Goal: Information Seeking & Learning: Learn about a topic

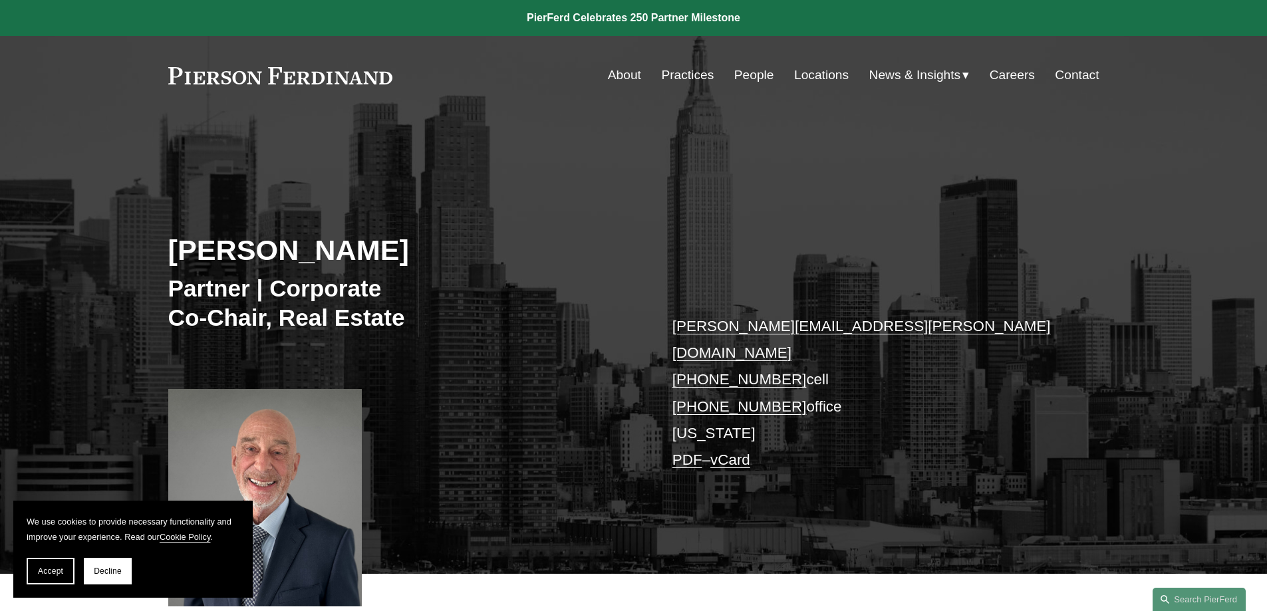
click at [747, 80] on link "People" at bounding box center [754, 75] width 40 height 25
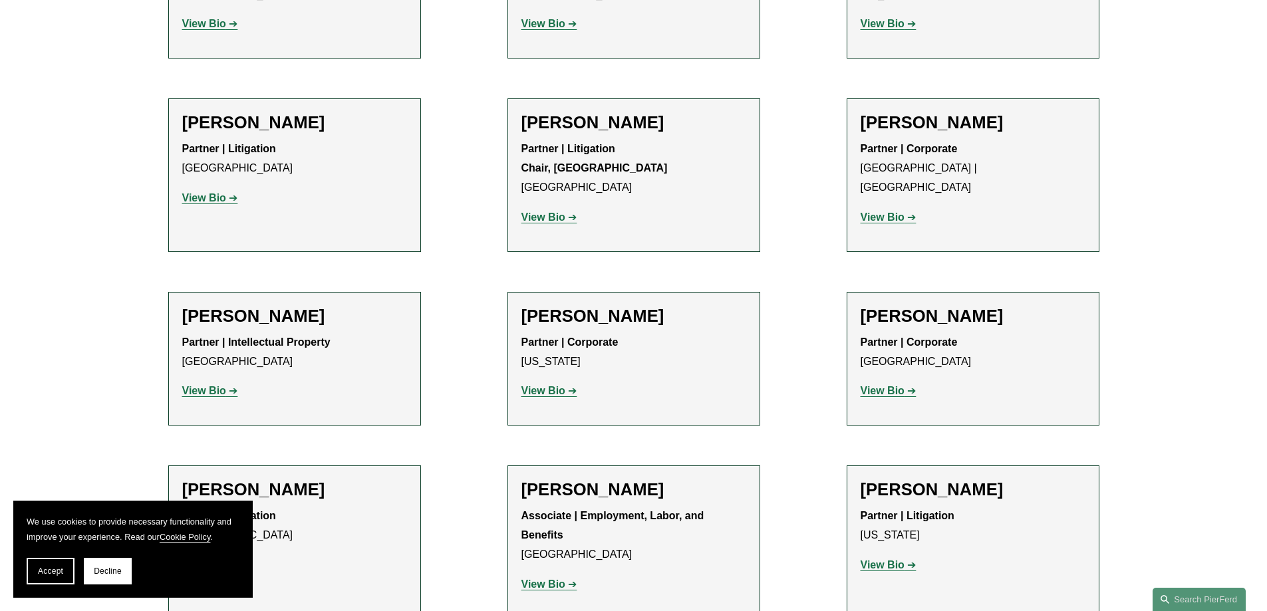
scroll to position [14037, 0]
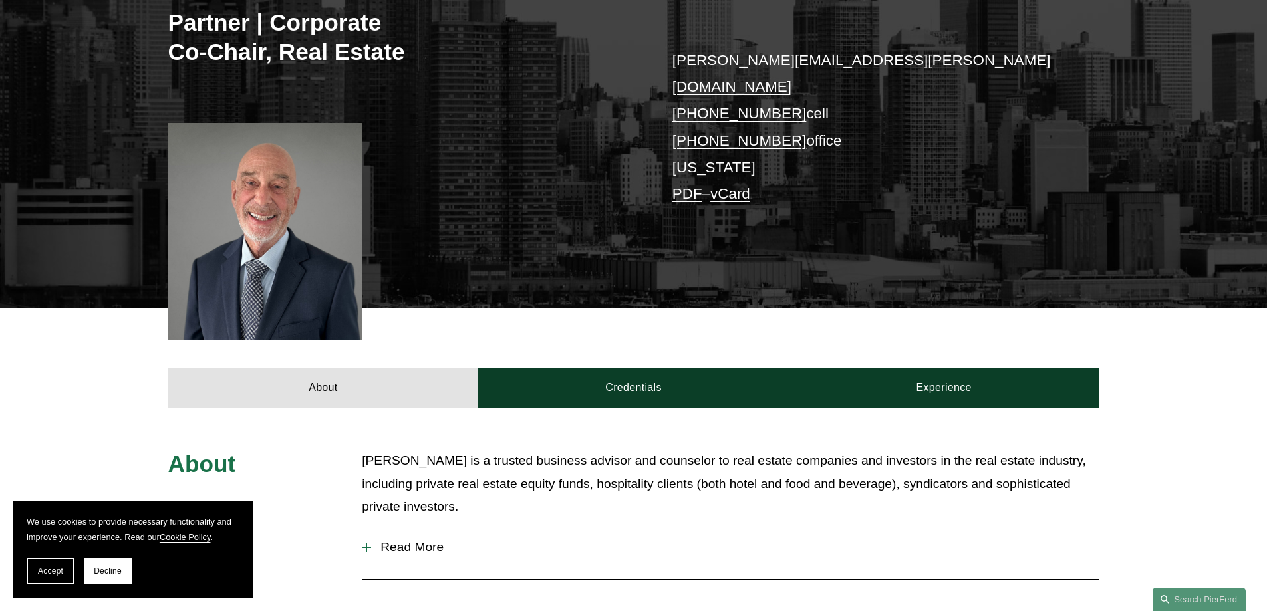
scroll to position [399, 0]
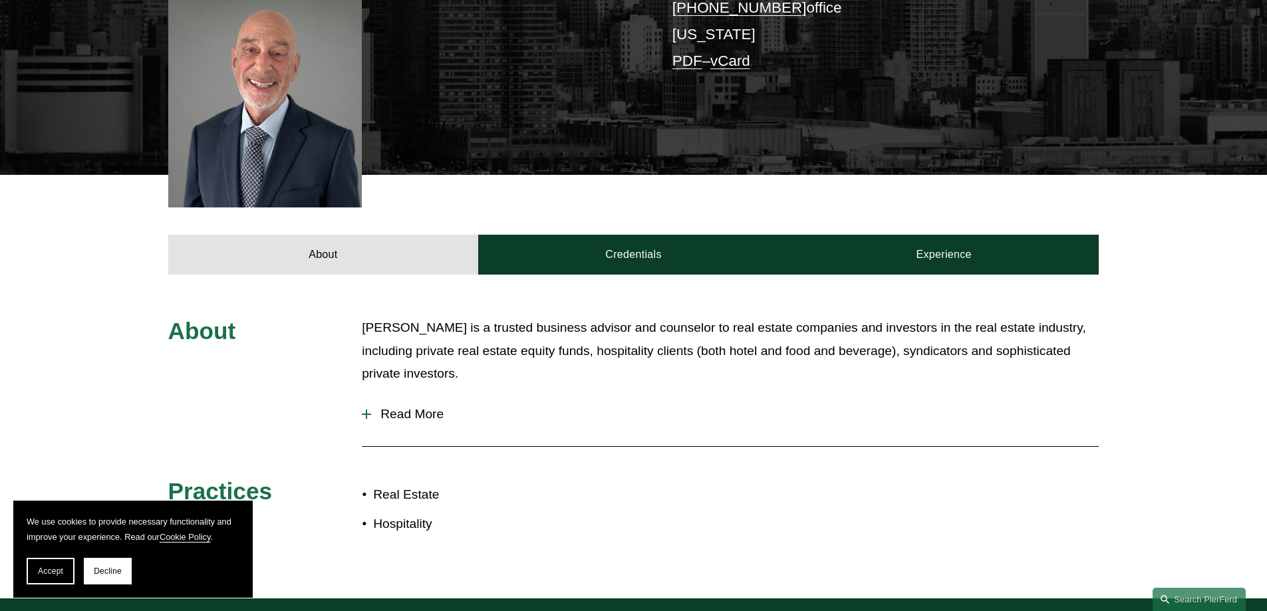
click at [424, 407] on span "Read More" at bounding box center [735, 414] width 728 height 15
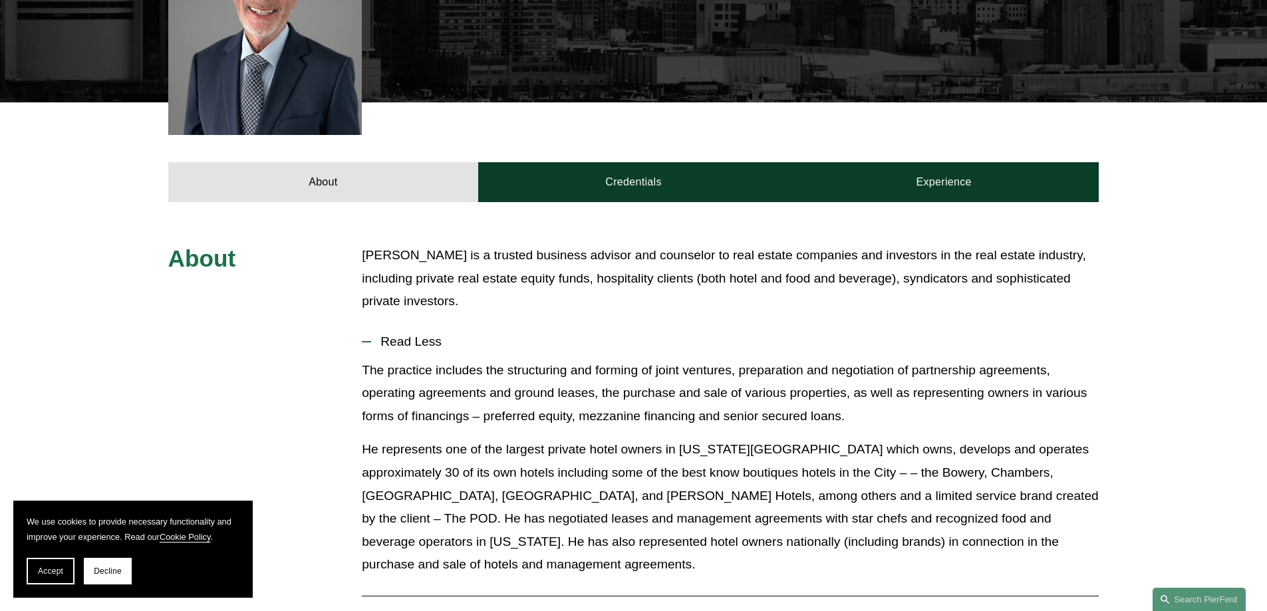
scroll to position [206, 0]
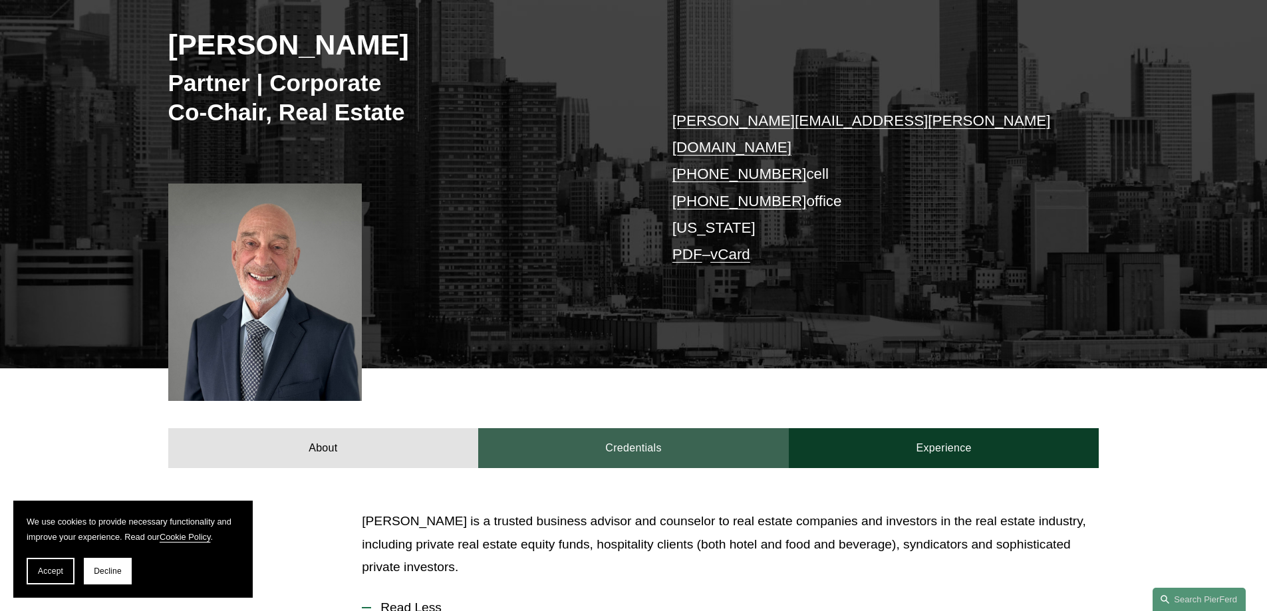
click at [624, 428] on link "Credentials" at bounding box center [633, 448] width 311 height 40
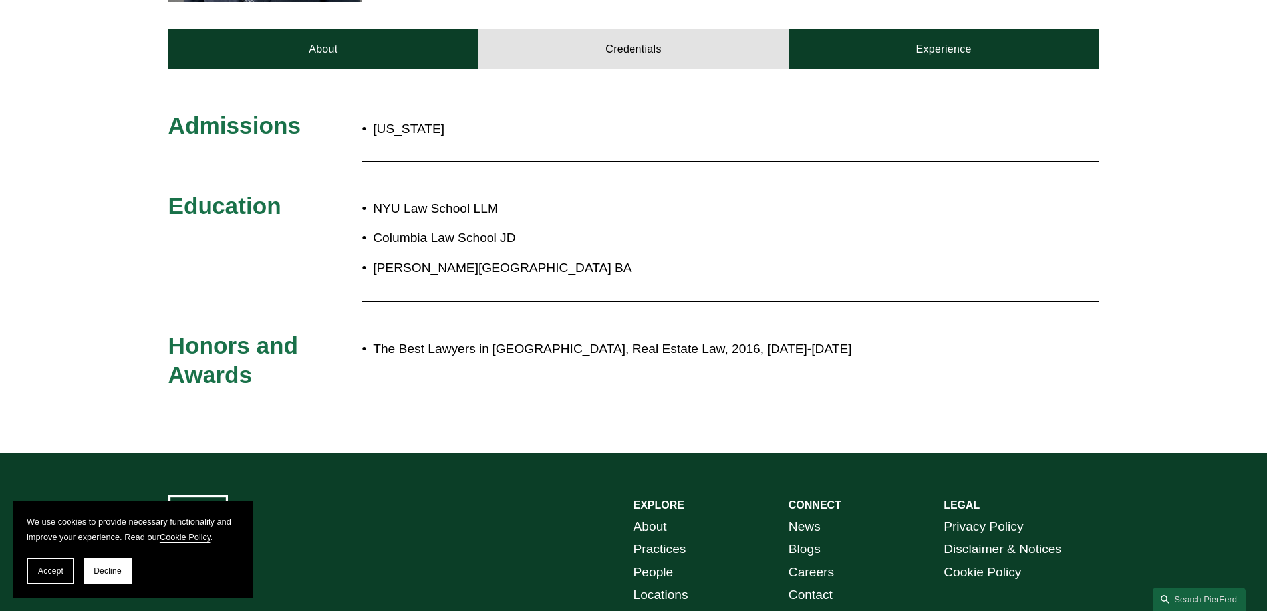
scroll to position [405, 0]
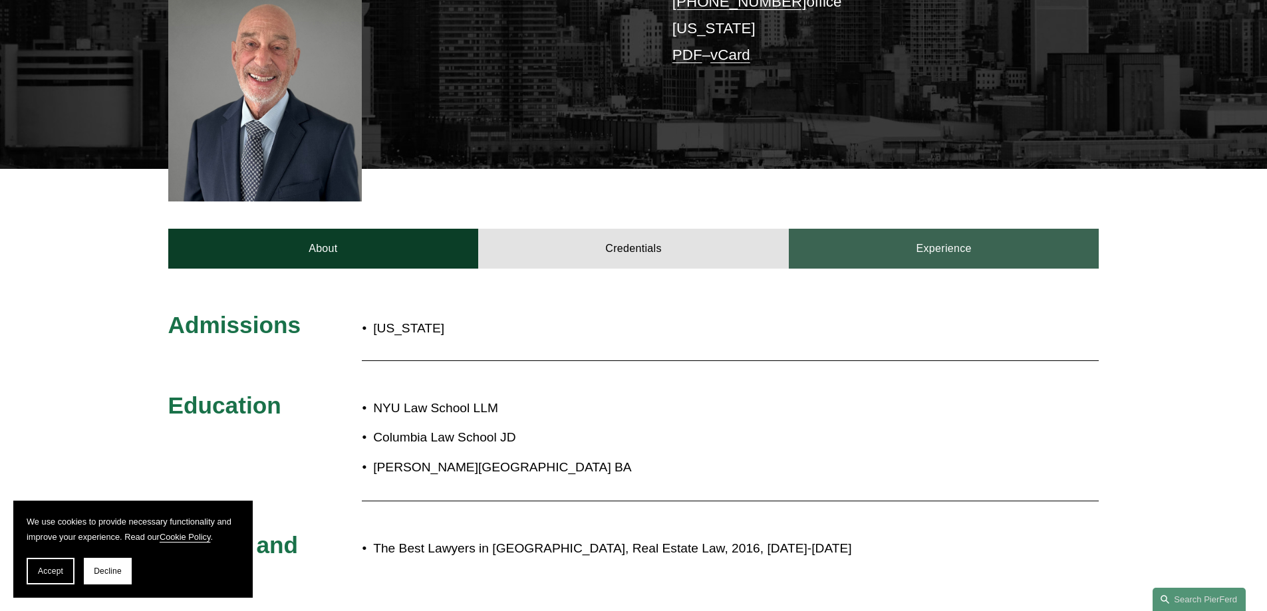
click at [899, 230] on link "Experience" at bounding box center [944, 249] width 311 height 40
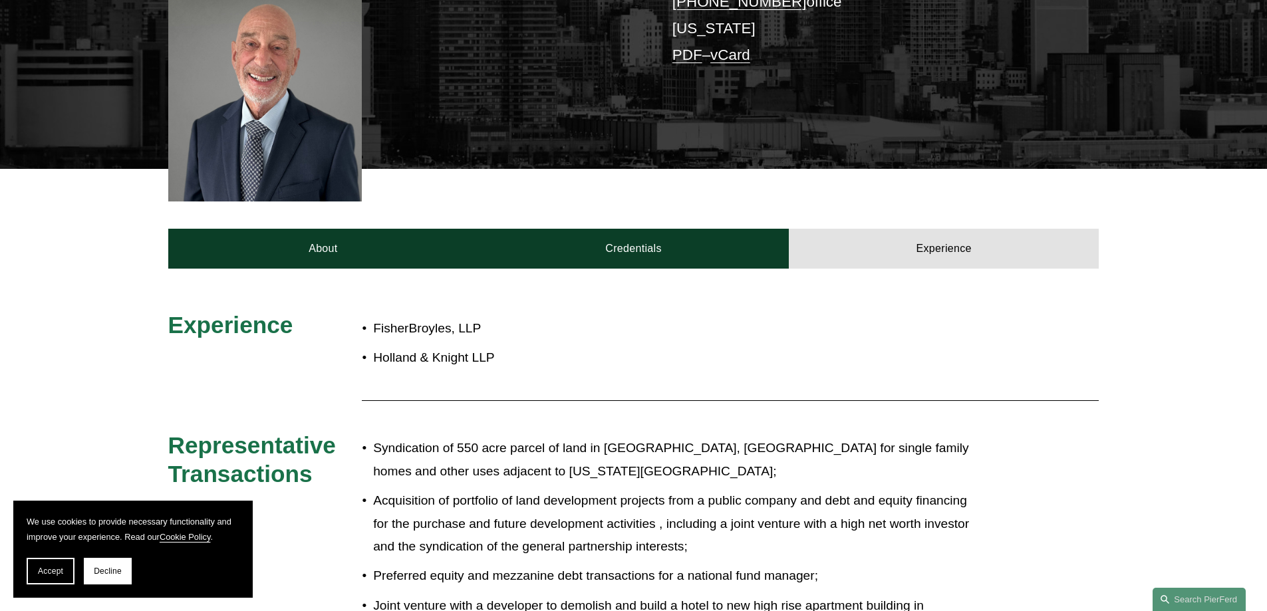
scroll to position [538, 0]
